Goal: Information Seeking & Learning: Learn about a topic

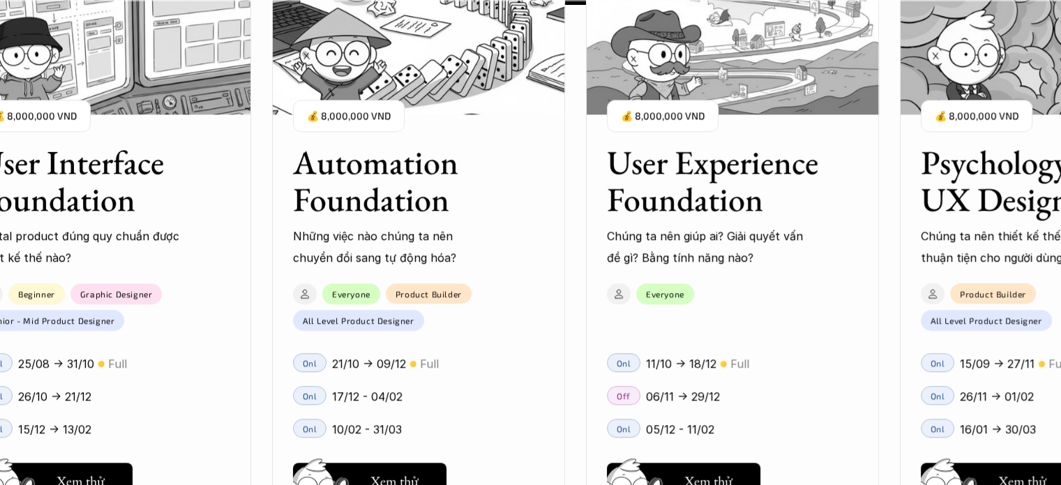
scroll to position [1535, 0]
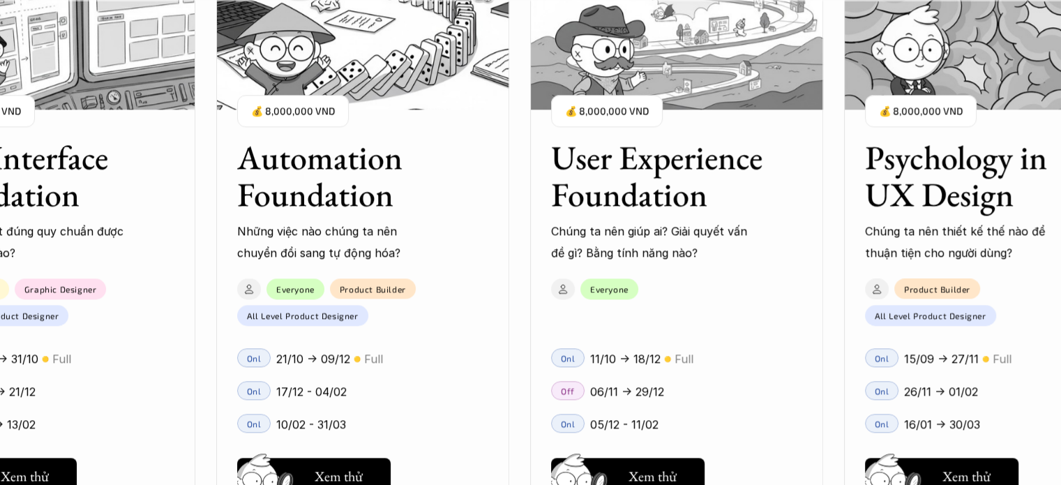
click at [594, 197] on h3 "User Experience Foundation" at bounding box center [659, 176] width 216 height 74
click at [582, 170] on h3 "User Experience Foundation" at bounding box center [659, 176] width 216 height 74
click at [581, 111] on p "💰 8,000,000 VND" at bounding box center [607, 111] width 84 height 19
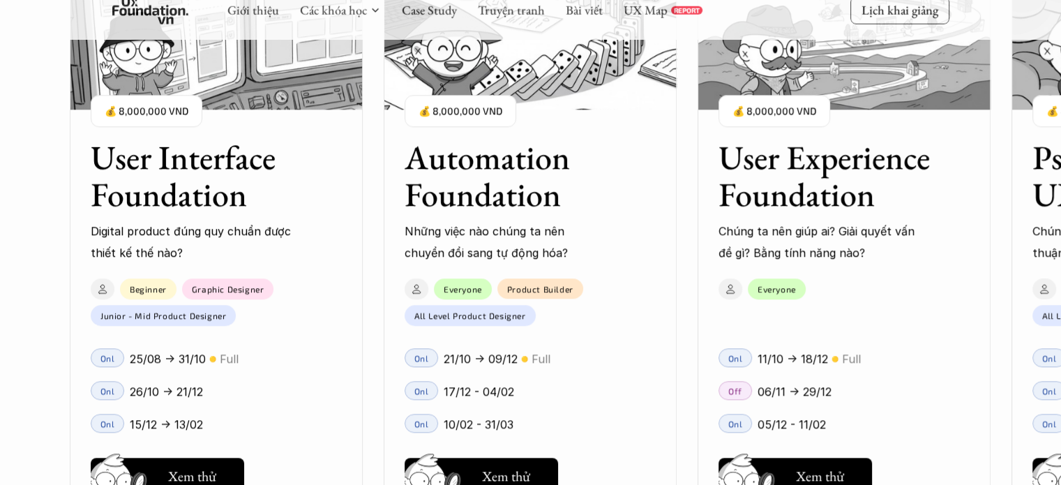
scroll to position [1326, 0]
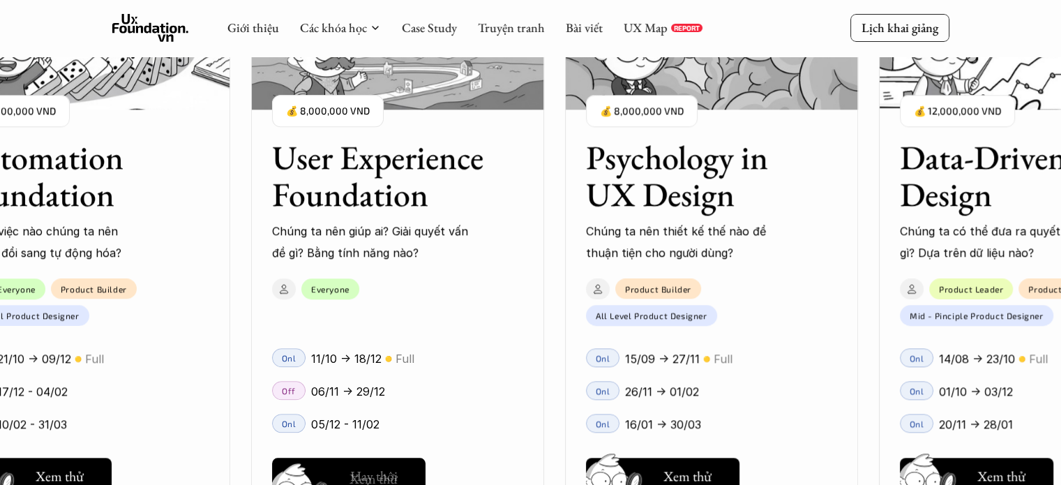
click at [377, 474] on h5 "Xem thử" at bounding box center [374, 479] width 48 height 20
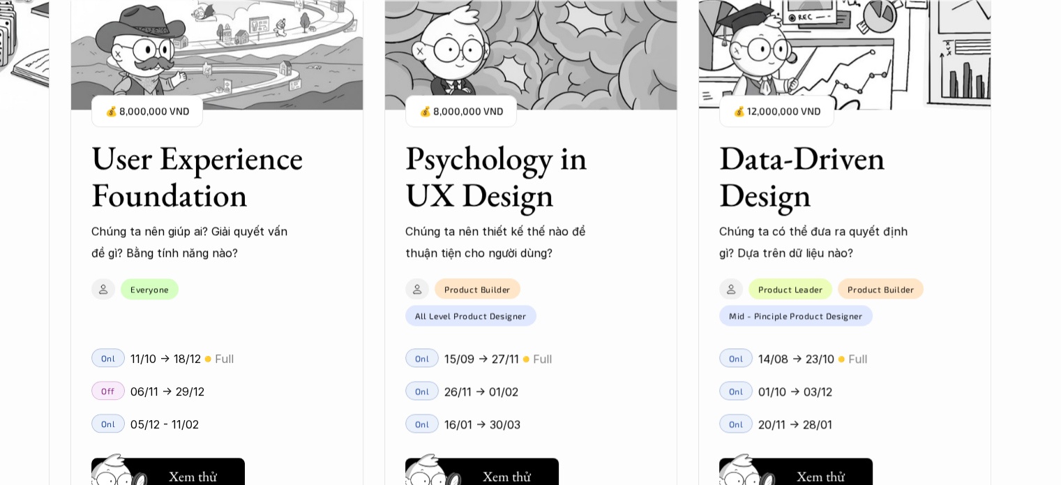
scroll to position [2093, 0]
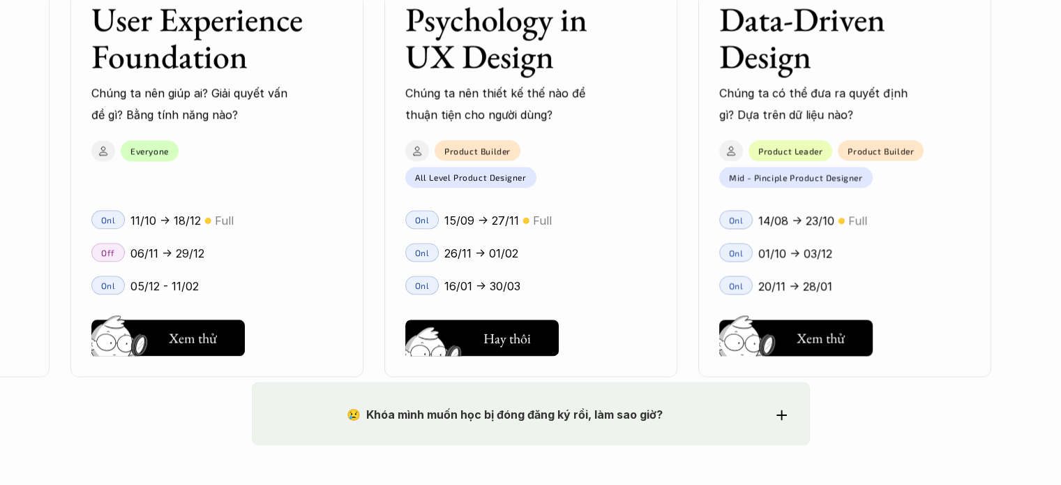
click at [477, 345] on button "Hay thôi Xem thử" at bounding box center [482, 338] width 154 height 36
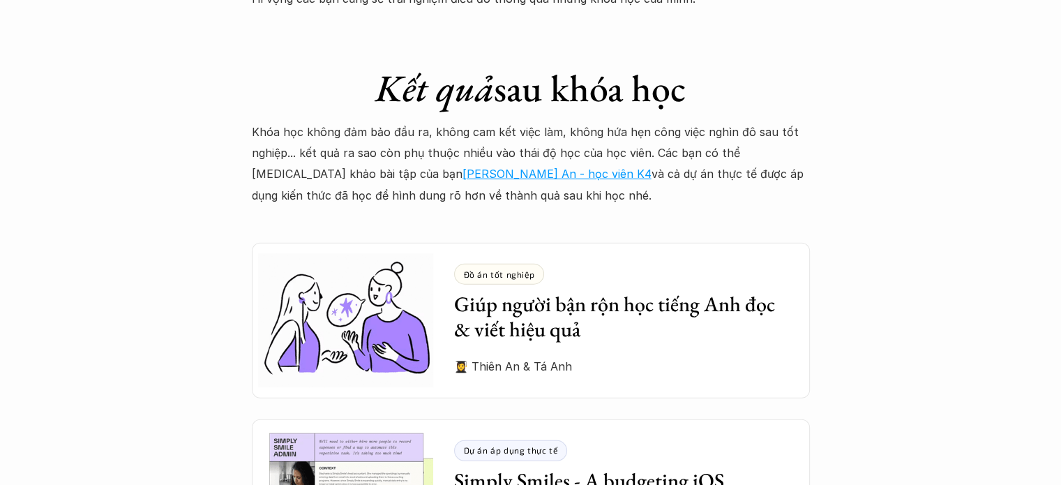
scroll to position [3768, 0]
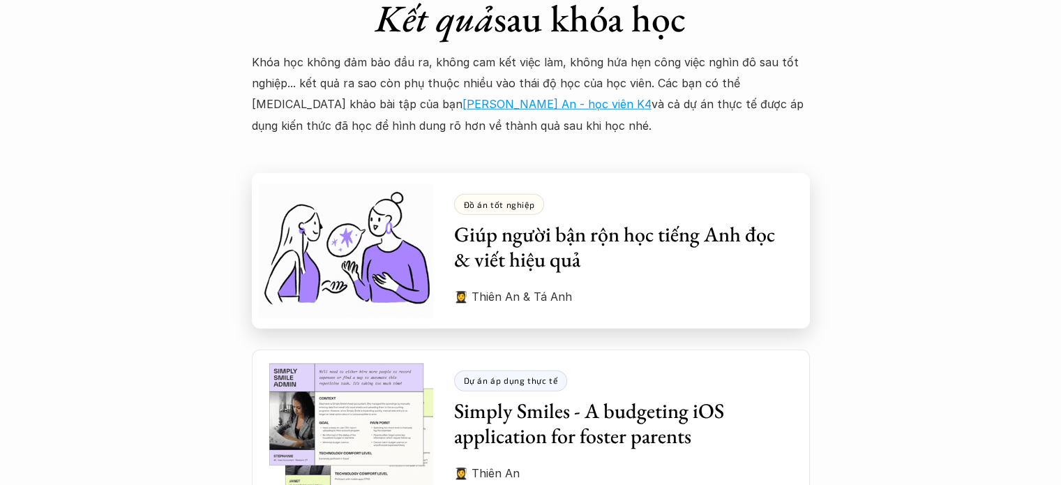
click at [547, 238] on h3 "Giúp người bận rộn học tiếng Anh đọc & viết hiệu quả" at bounding box center [621, 247] width 335 height 50
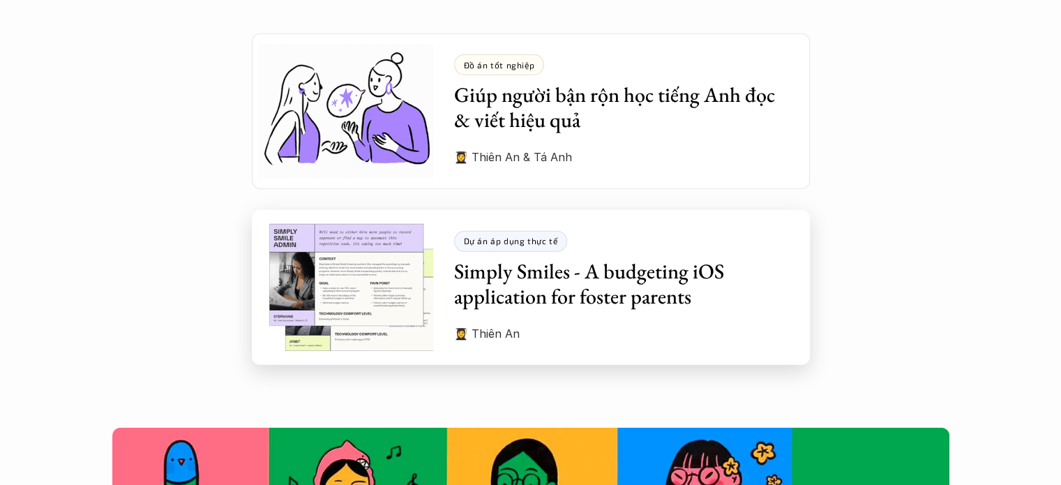
click at [583, 282] on h3 "Simply Smiles - A budgeting iOS application for foster parents" at bounding box center [621, 284] width 335 height 50
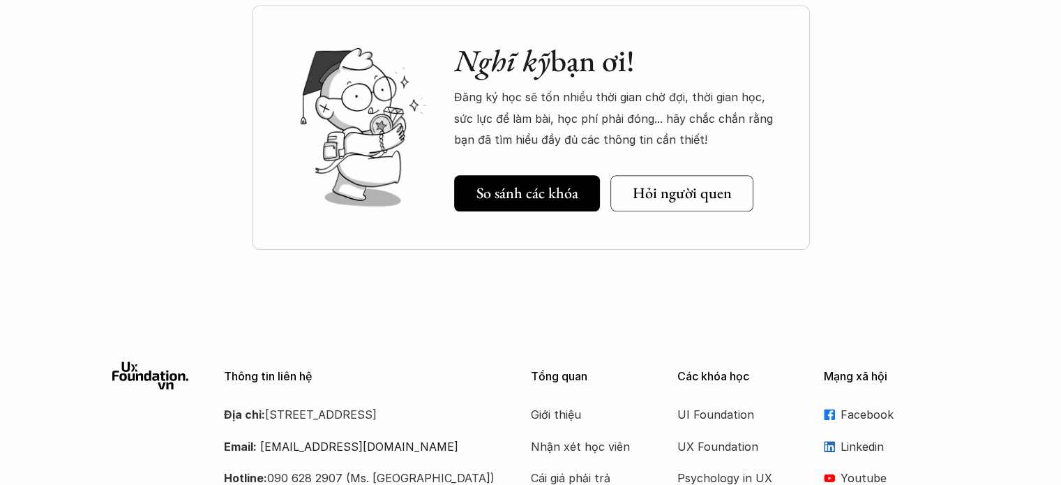
scroll to position [6668, 0]
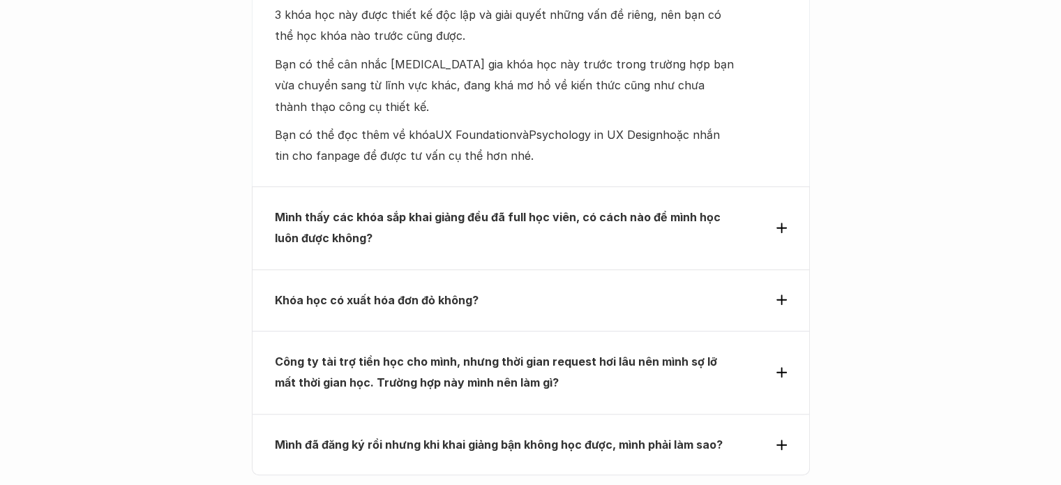
scroll to position [6210, 0]
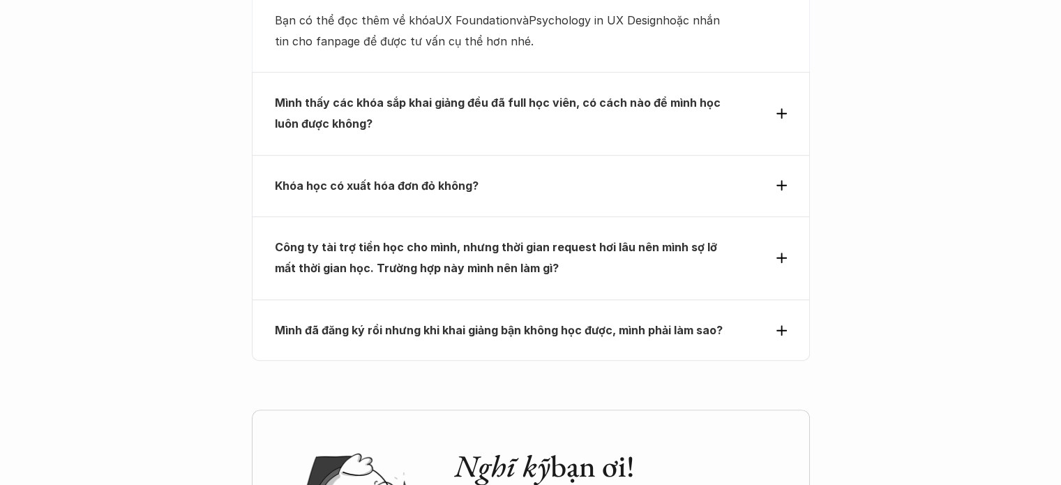
click at [567, 216] on div "Công ty tài trợ tiền học cho mình, nhưng thời gian request hơi lâu nên mình sợ …" at bounding box center [531, 257] width 558 height 83
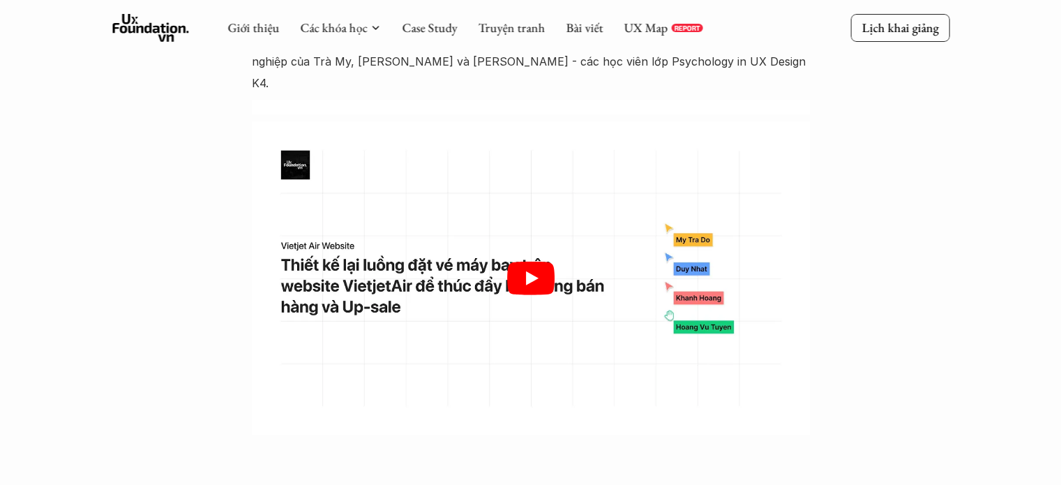
scroll to position [4309, 0]
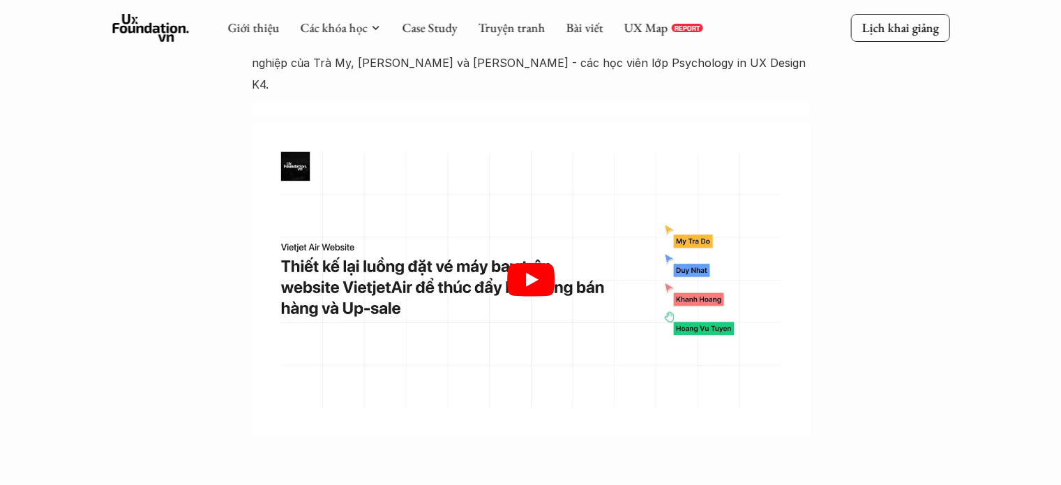
click at [539, 263] on icon "Play" at bounding box center [530, 279] width 47 height 33
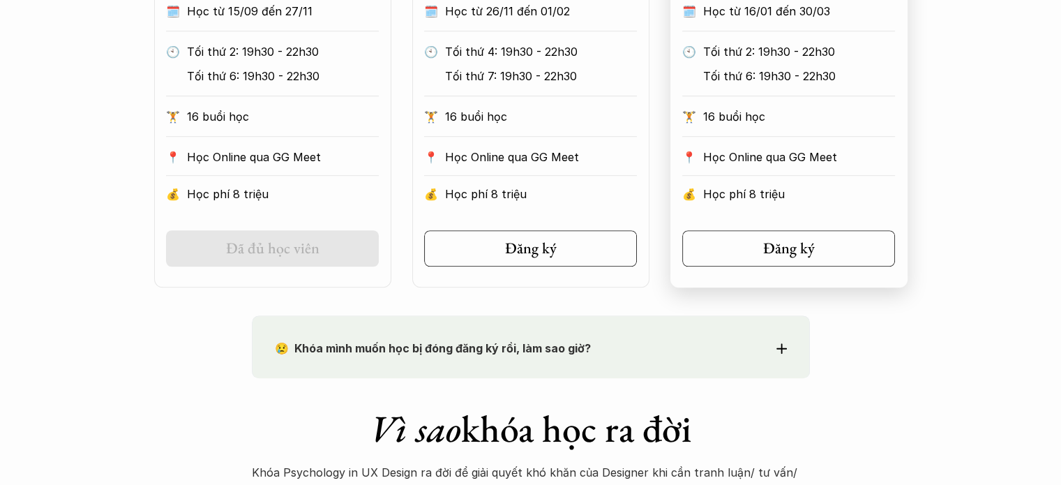
scroll to position [977, 0]
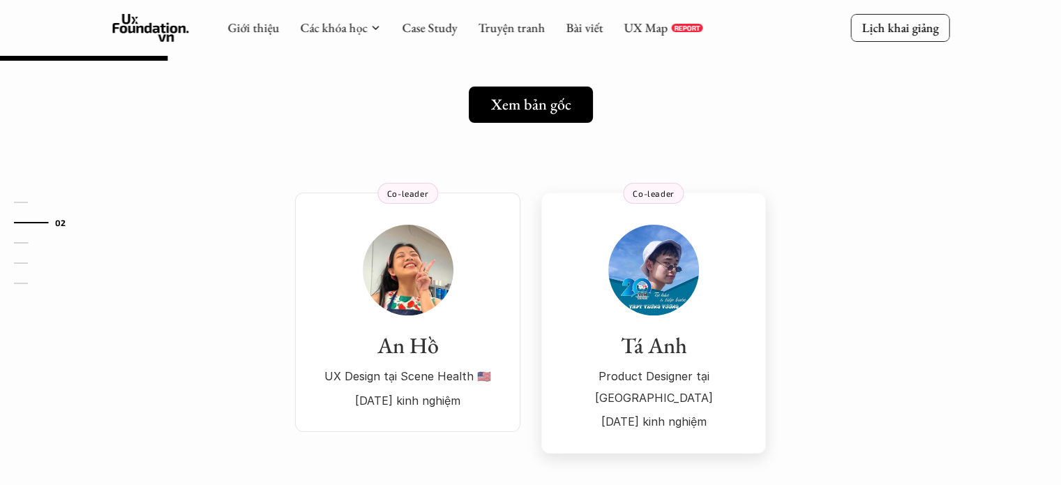
scroll to position [70, 0]
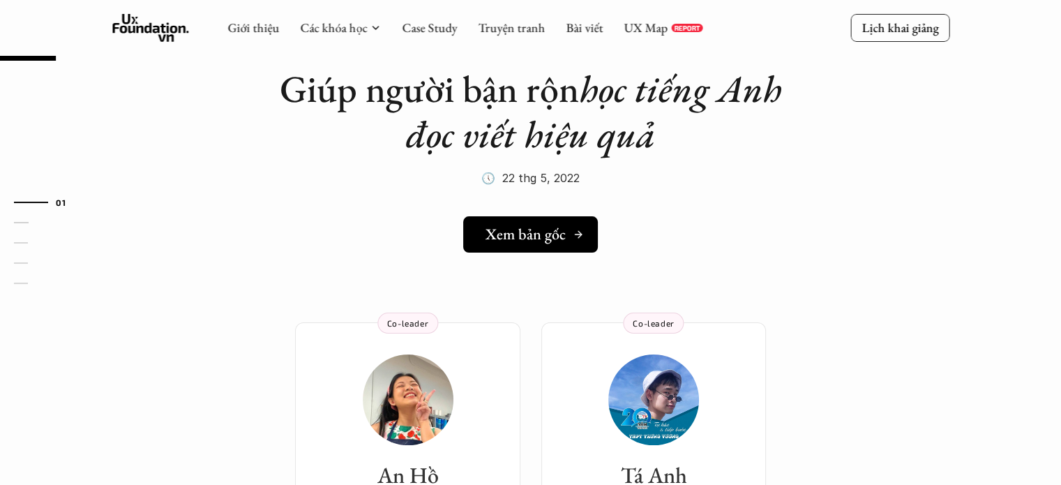
click at [517, 242] on h5 "Xem bản gốc" at bounding box center [526, 234] width 80 height 18
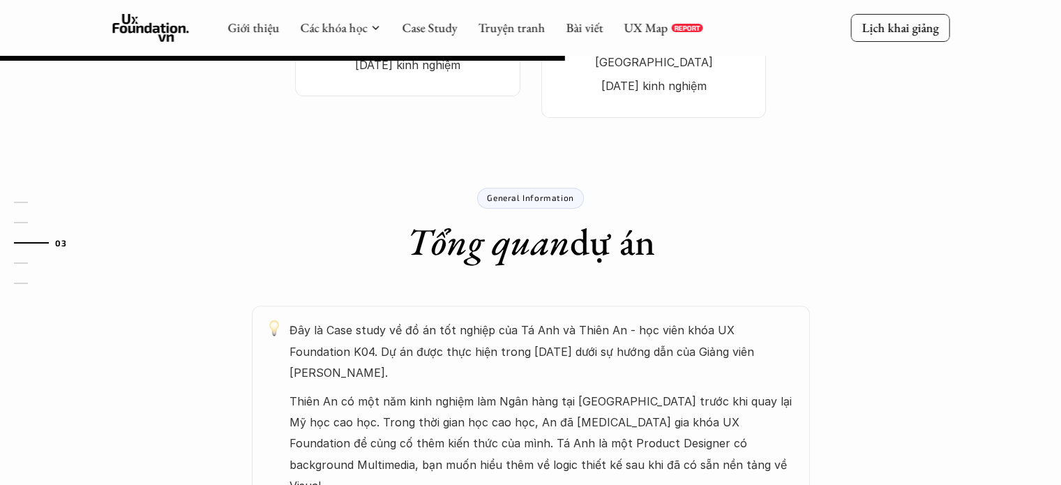
scroll to position [426, 0]
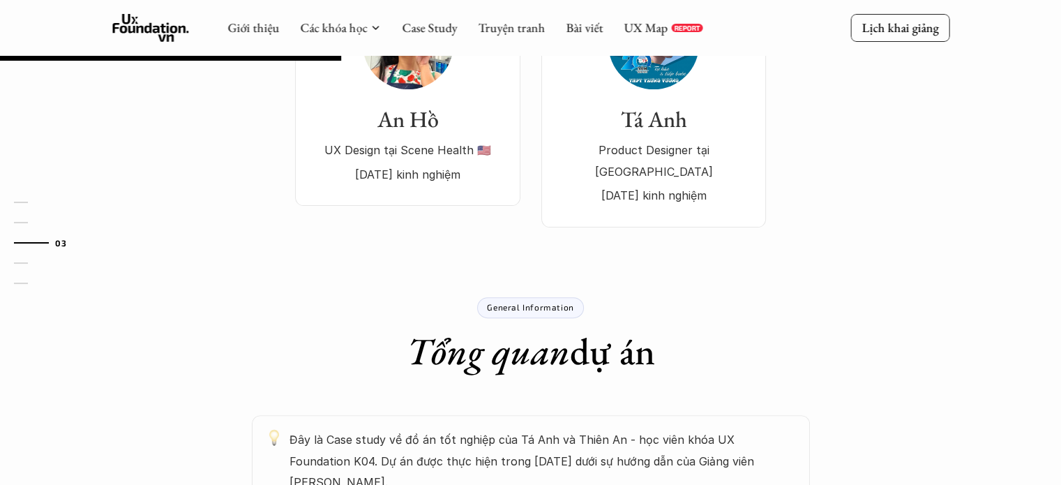
click at [147, 27] on use at bounding box center [150, 28] width 77 height 28
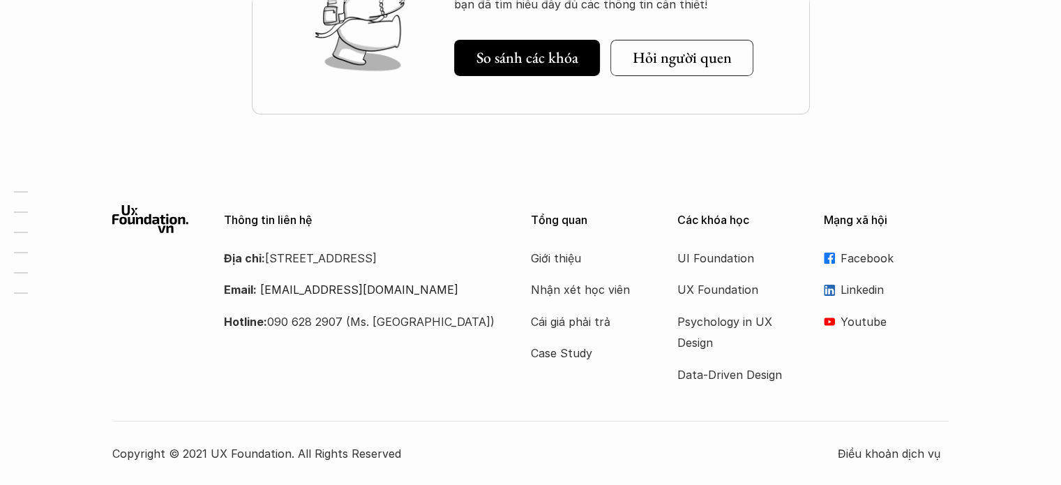
scroll to position [5032, 0]
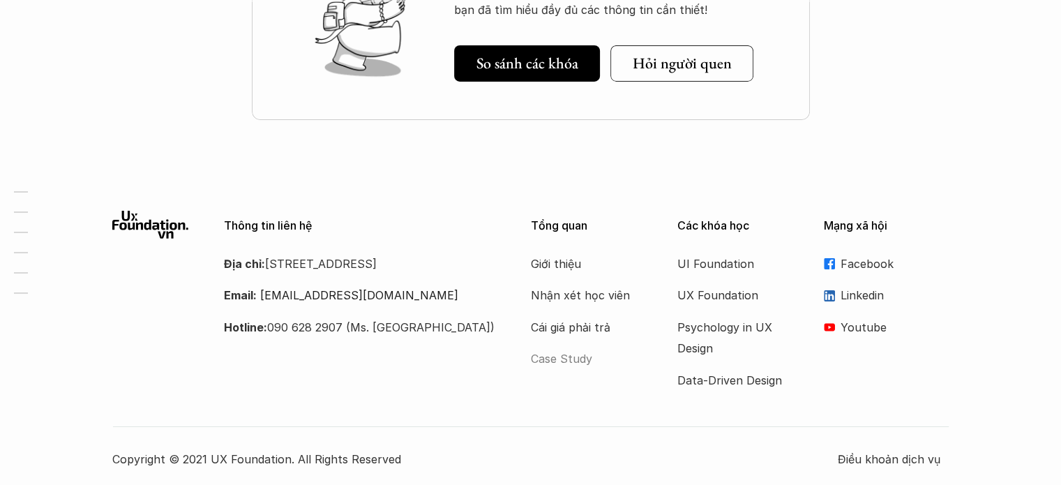
click at [571, 358] on p "Case Study" at bounding box center [587, 358] width 112 height 21
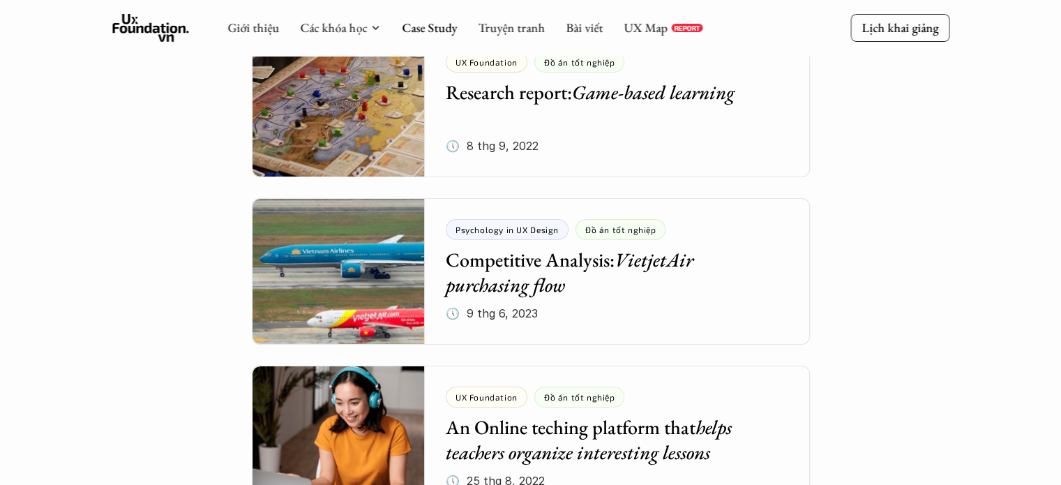
scroll to position [4675, 0]
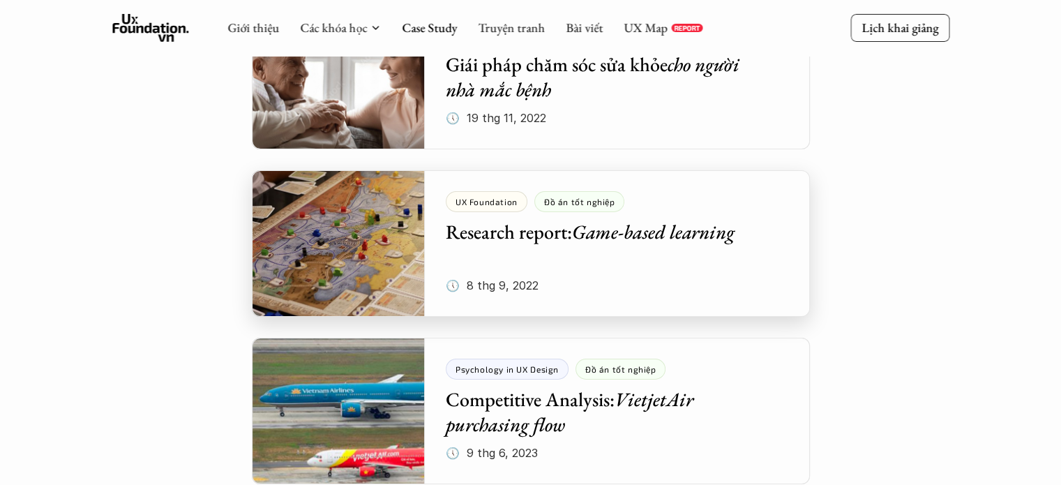
click at [681, 234] on div at bounding box center [531, 243] width 558 height 147
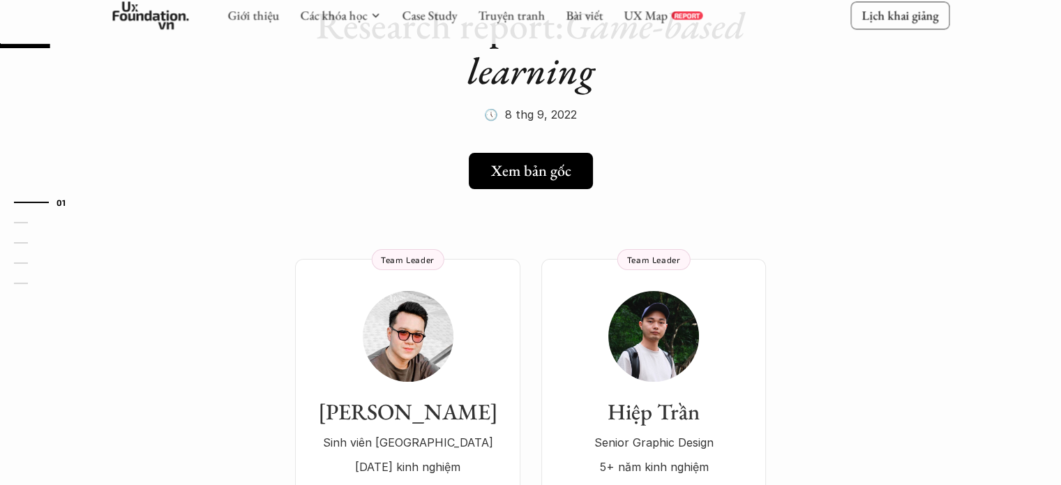
scroll to position [140, 0]
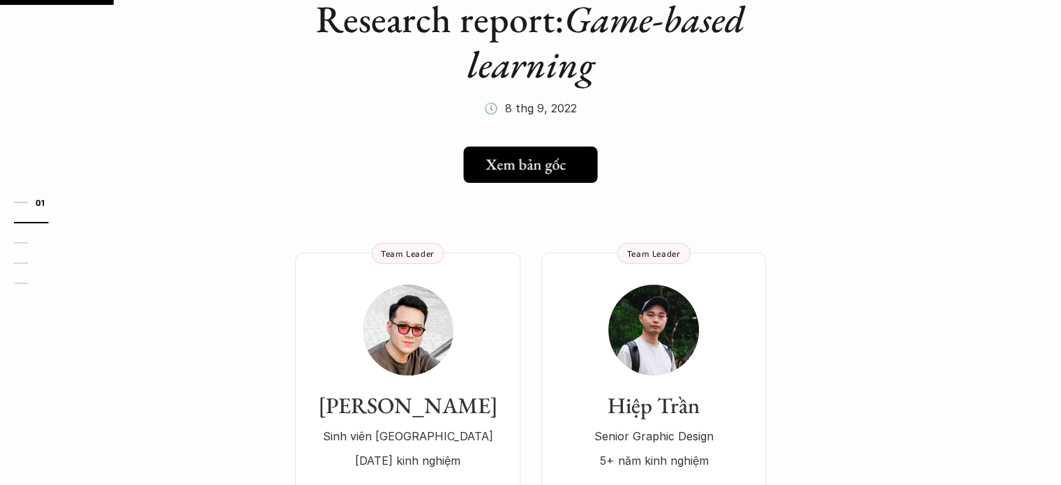
click at [561, 156] on h5 "Xem bản gốc" at bounding box center [526, 165] width 80 height 18
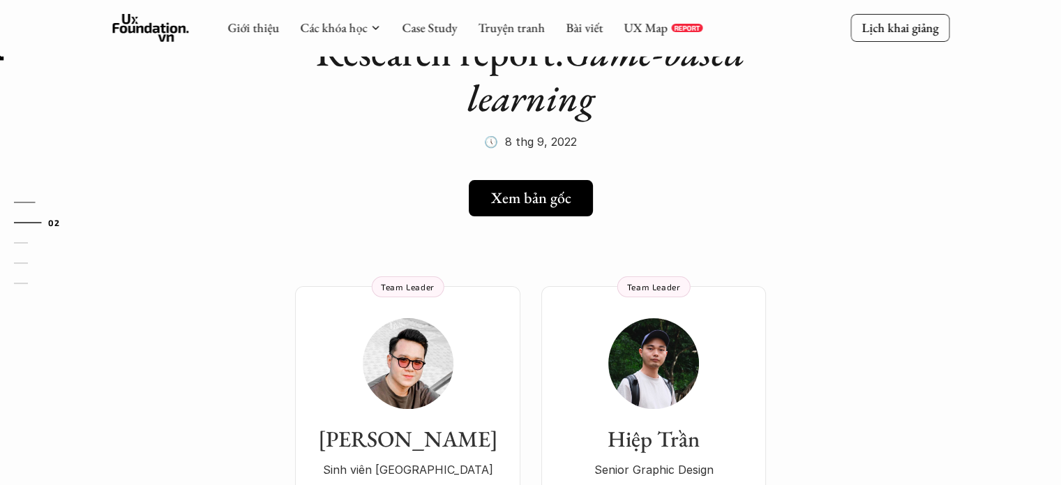
scroll to position [0, 0]
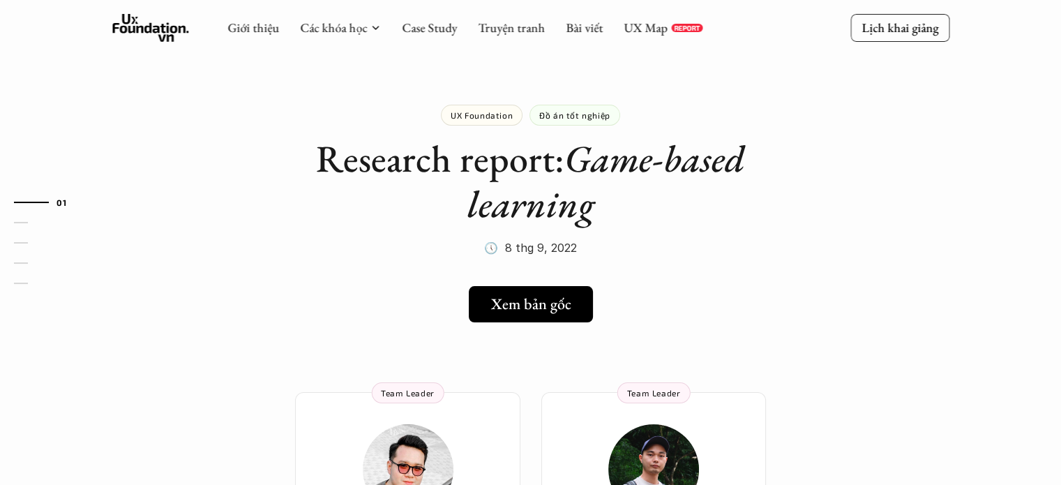
click at [123, 20] on use at bounding box center [150, 28] width 77 height 28
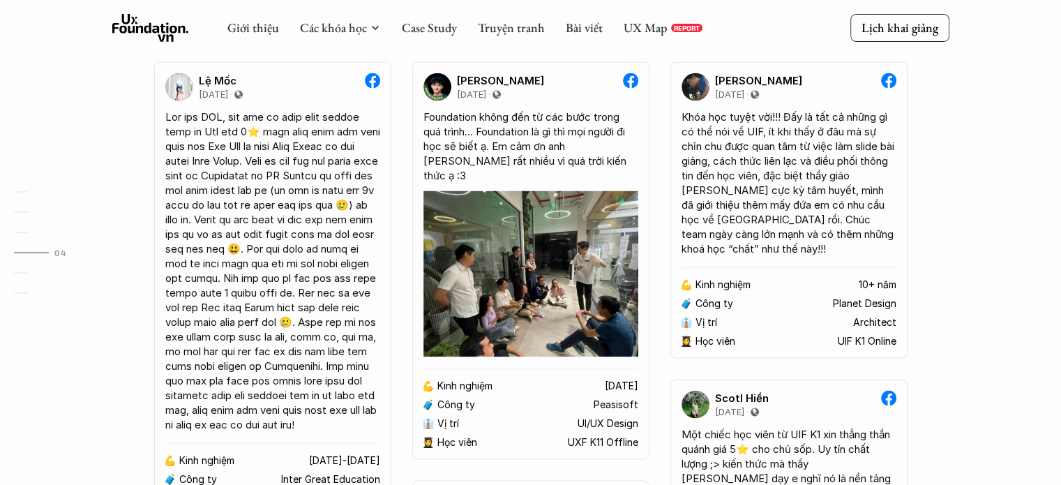
scroll to position [2582, 0]
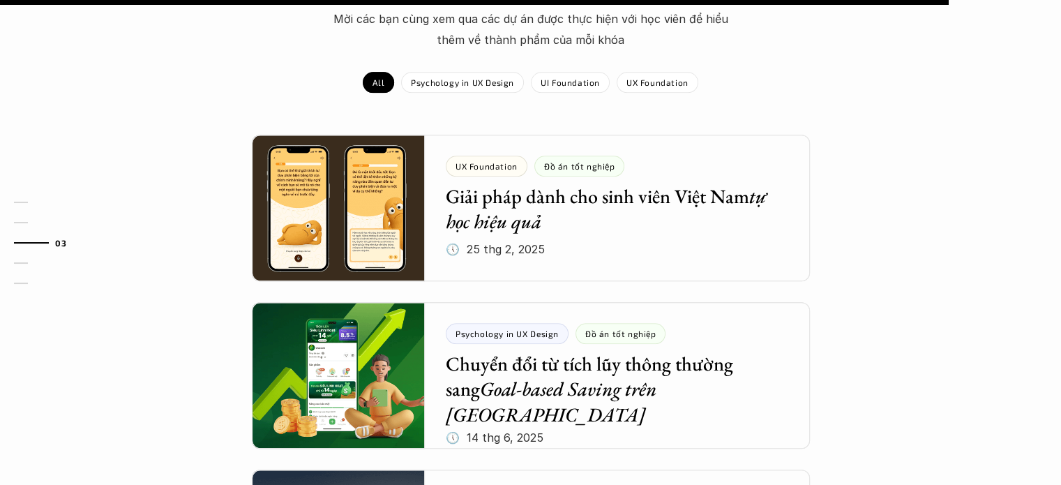
scroll to position [1396, 0]
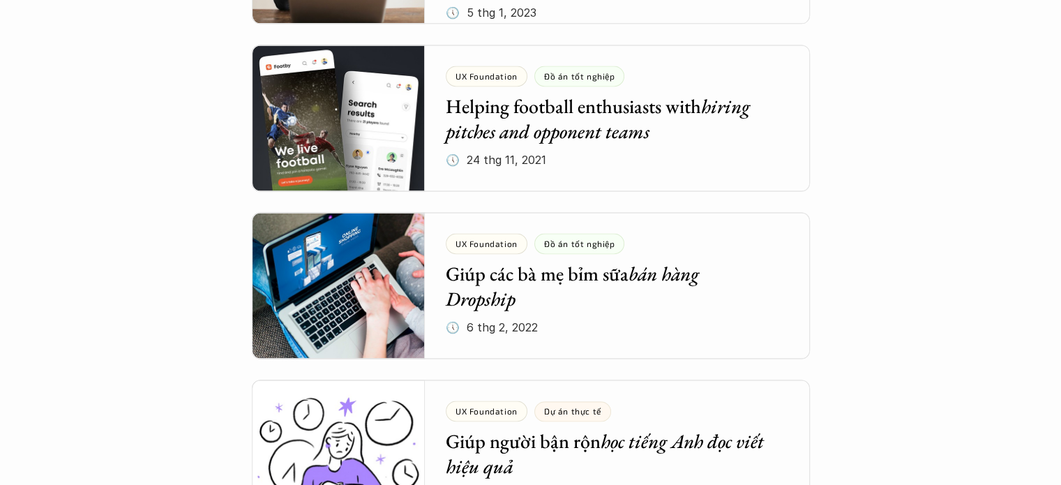
scroll to position [2093, 0]
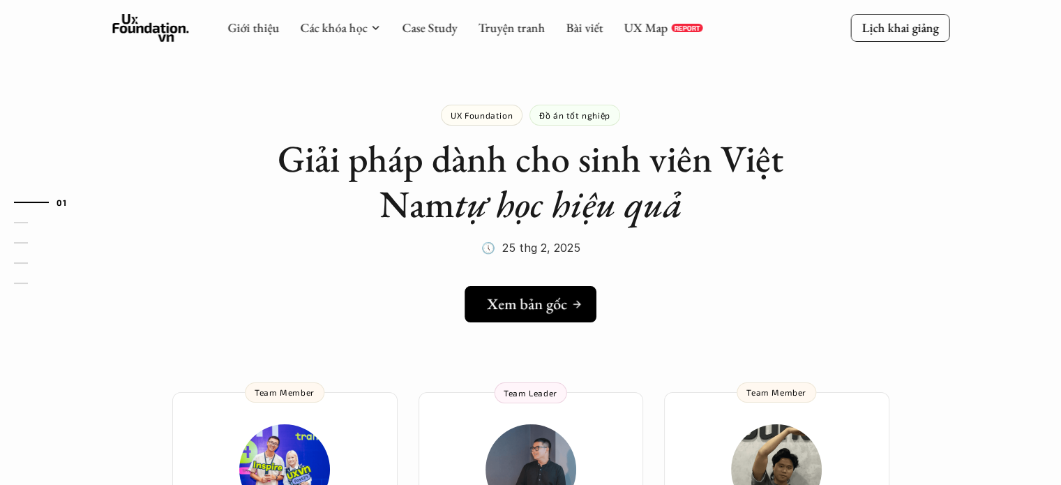
click at [559, 299] on h5 "Xem bản gốc" at bounding box center [527, 304] width 80 height 18
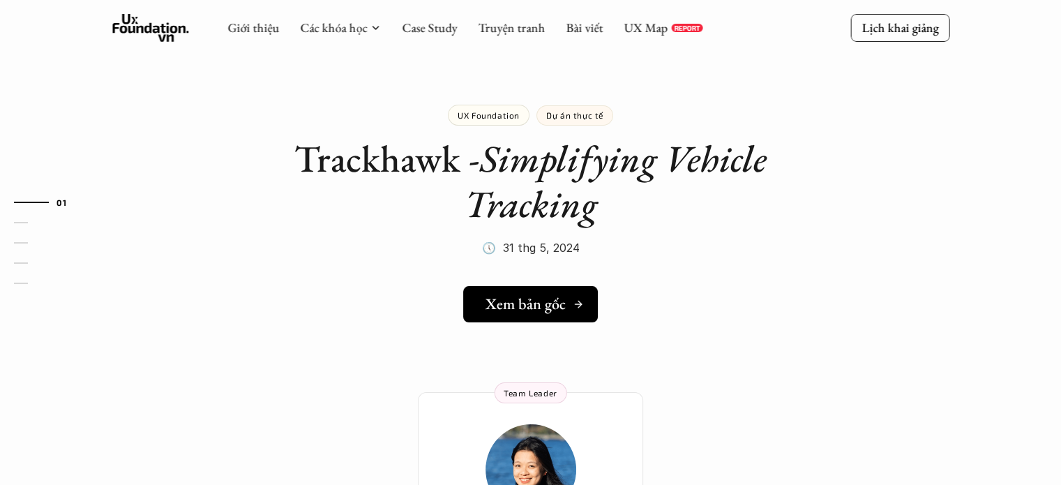
click at [522, 319] on link "Xem bản gốc" at bounding box center [530, 304] width 135 height 36
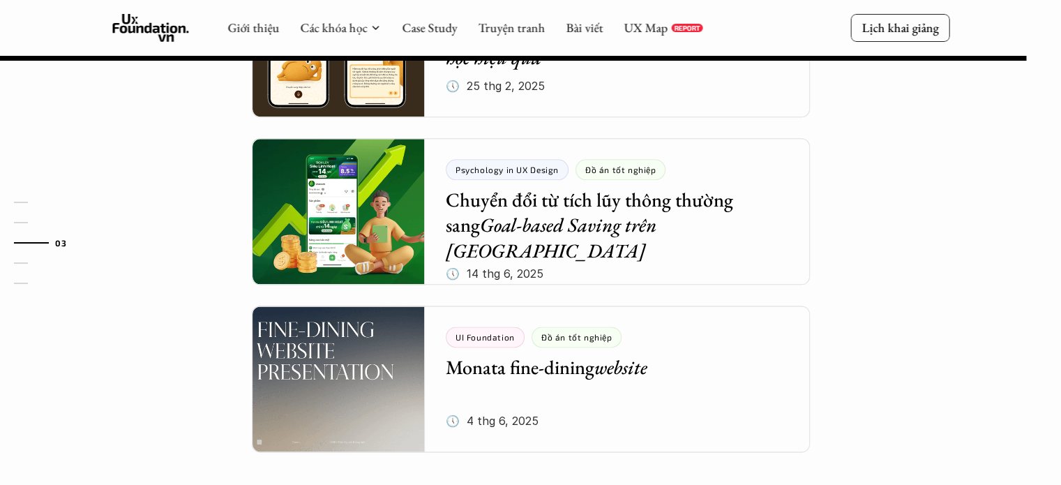
scroll to position [1675, 0]
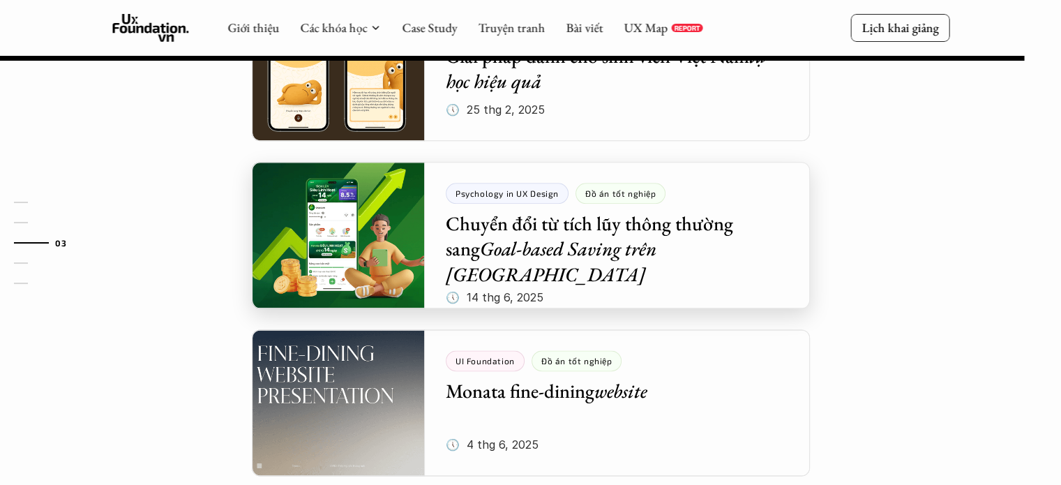
click at [668, 234] on div at bounding box center [531, 235] width 558 height 147
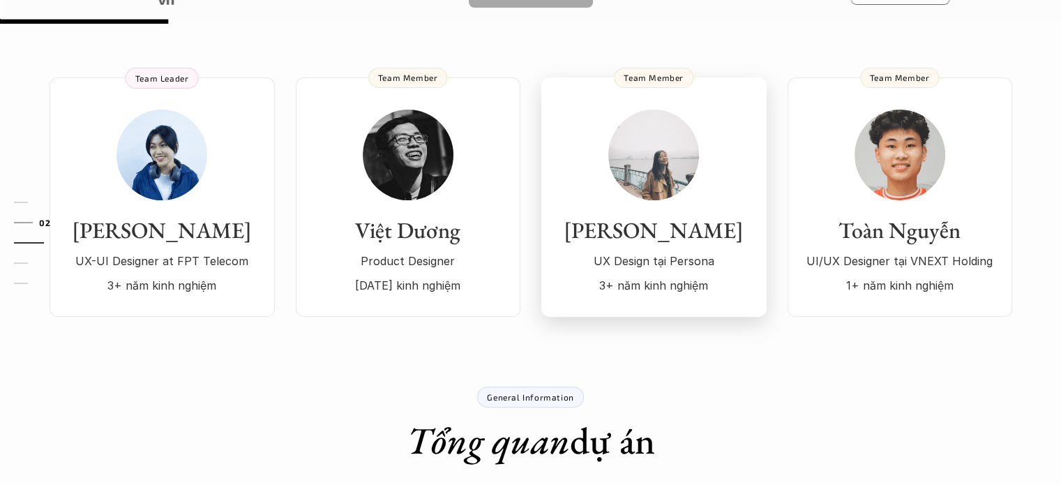
scroll to position [209, 0]
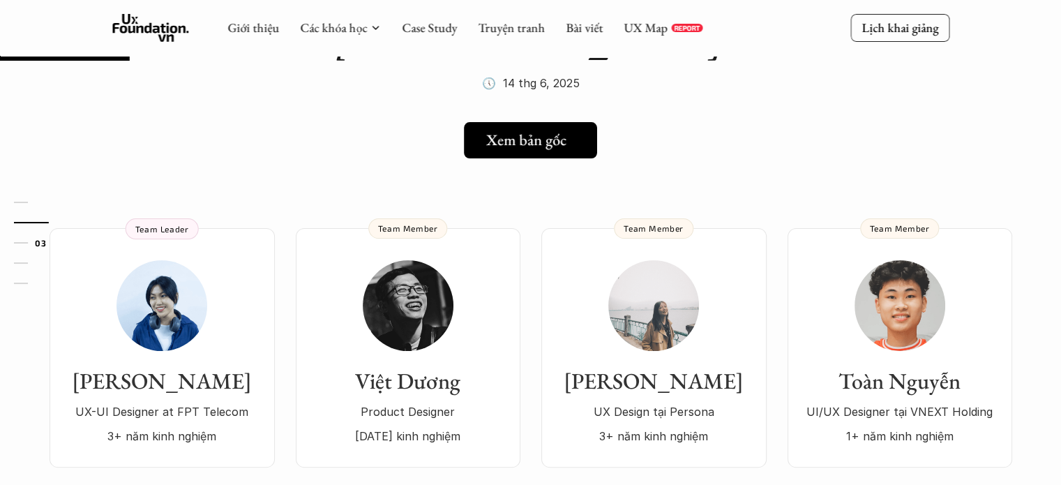
click at [515, 122] on link "Xem bản gốc" at bounding box center [530, 140] width 133 height 36
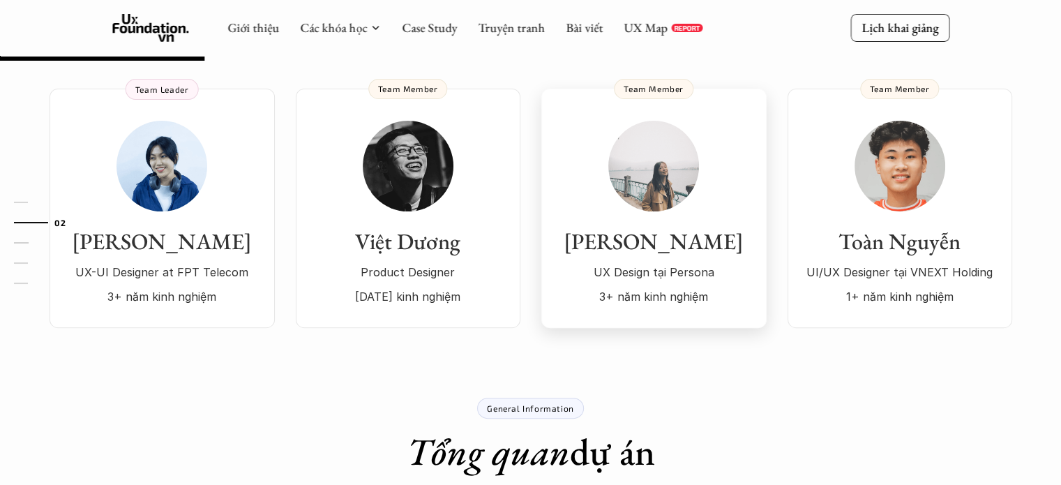
scroll to position [0, 0]
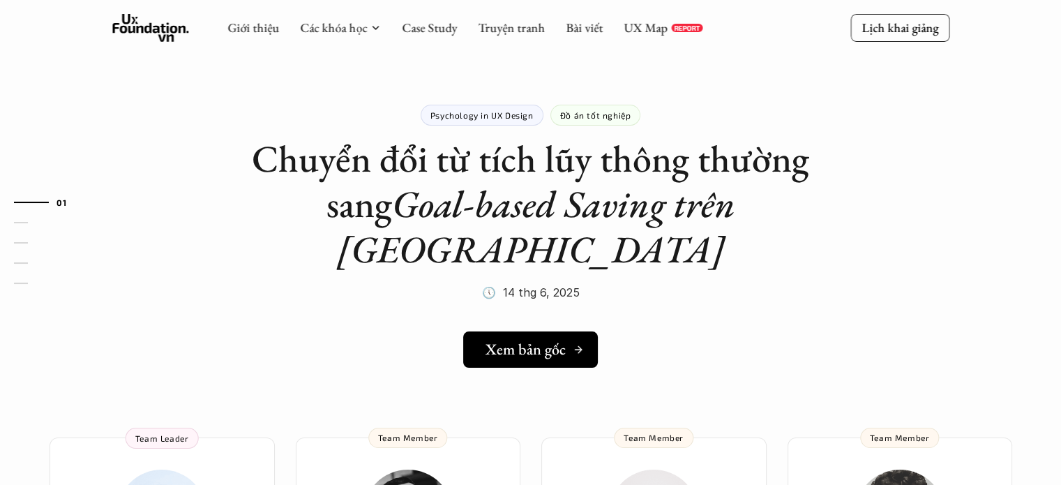
click at [574, 341] on div "Xem bản gốc" at bounding box center [535, 350] width 98 height 18
